Goal: Information Seeking & Learning: Learn about a topic

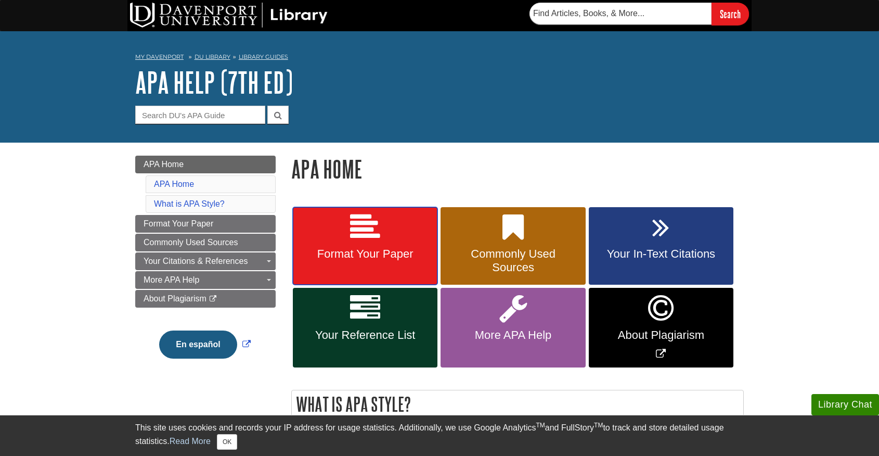
click at [338, 248] on span "Format Your Paper" at bounding box center [365, 254] width 129 height 14
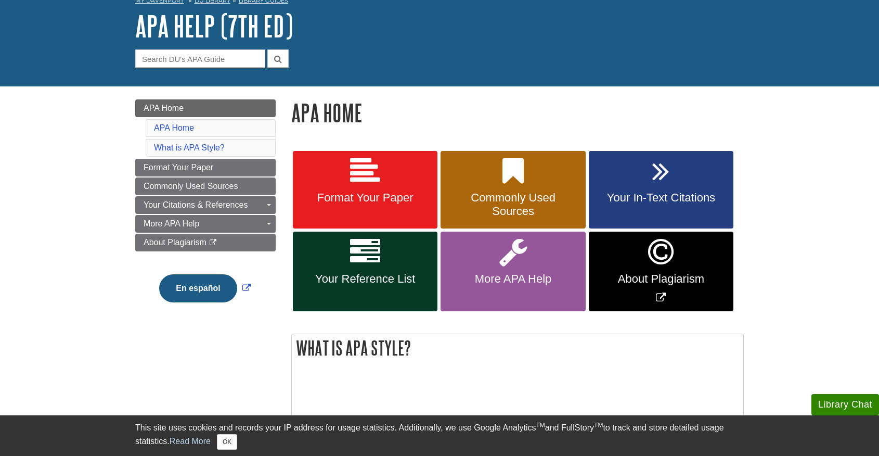
scroll to position [62, 0]
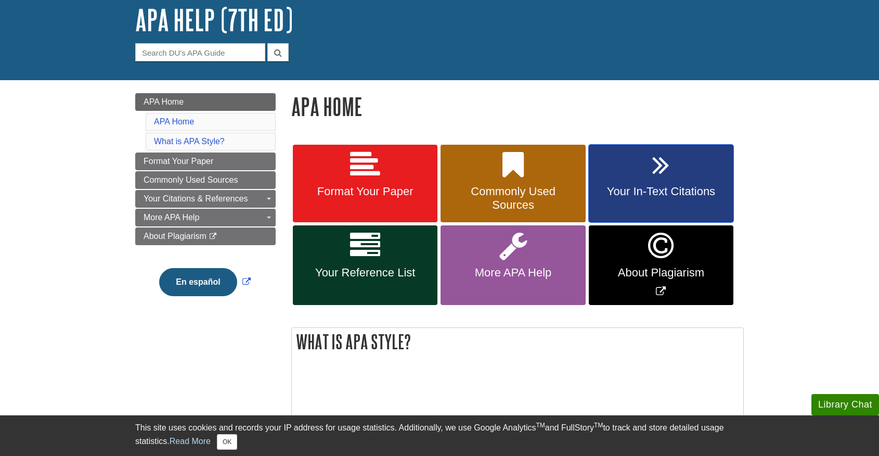
click at [634, 174] on link "Your In-Text Citations" at bounding box center [661, 184] width 145 height 78
